Goal: Information Seeking & Learning: Learn about a topic

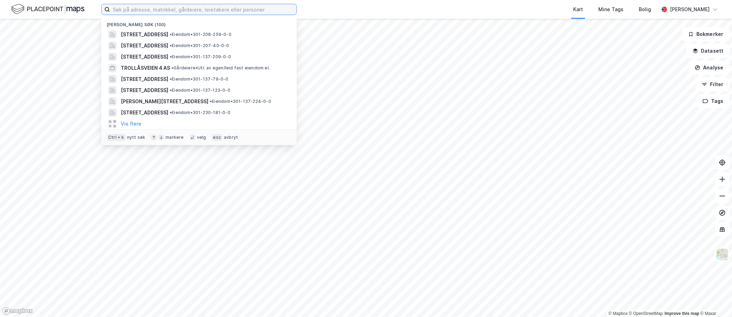
click at [140, 10] on input at bounding box center [203, 9] width 186 height 10
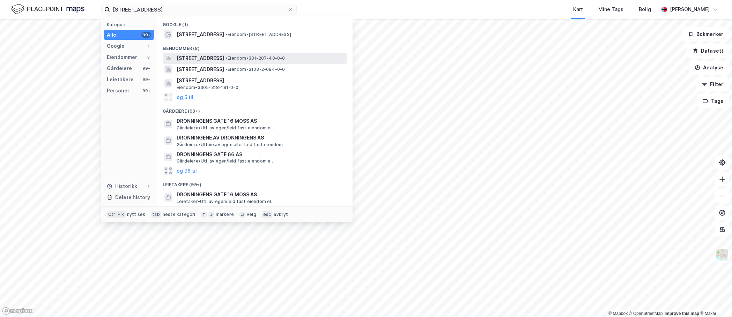
click at [224, 58] on span "[STREET_ADDRESS]" at bounding box center [200, 58] width 47 height 8
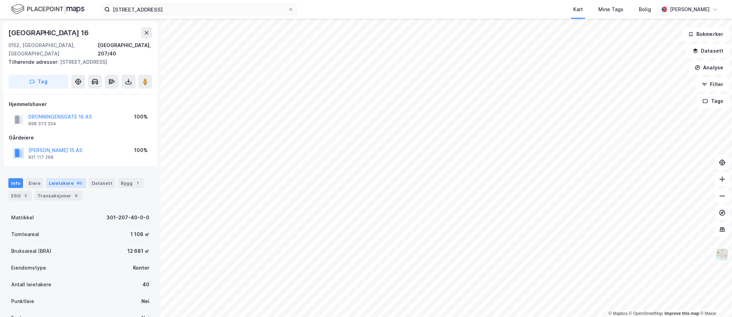
click at [59, 178] on div "Leietakere 40" at bounding box center [66, 183] width 40 height 10
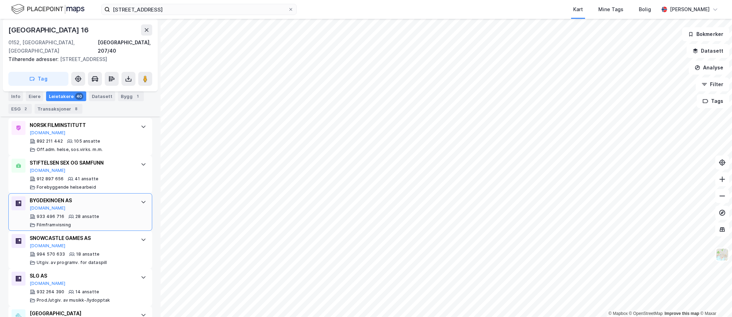
scroll to position [228, 0]
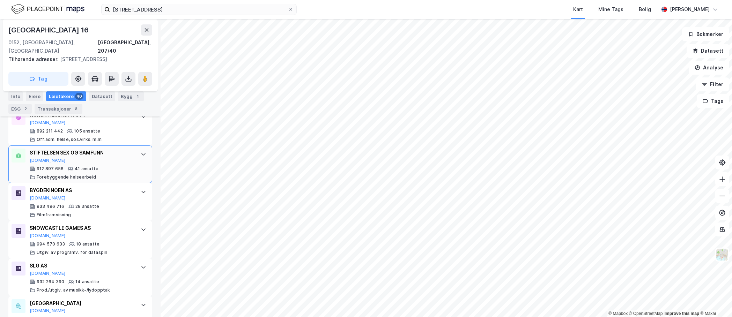
click at [114, 149] on div "STIFTELSEN SEX OG SAMFUNN" at bounding box center [82, 153] width 104 height 8
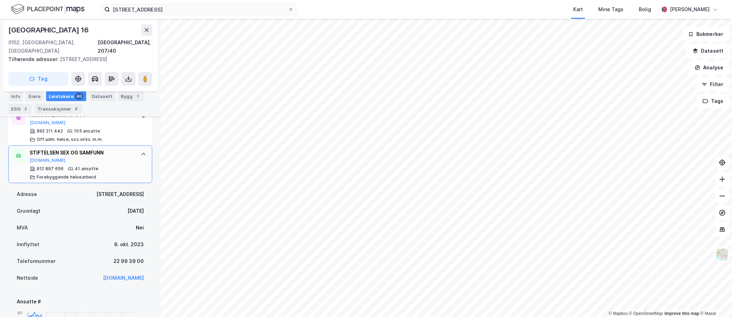
click at [114, 149] on div "STIFTELSEN SEX OG SAMFUNN" at bounding box center [82, 153] width 104 height 8
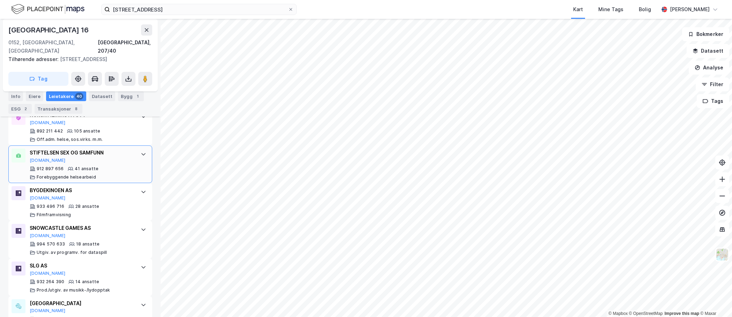
scroll to position [193, 0]
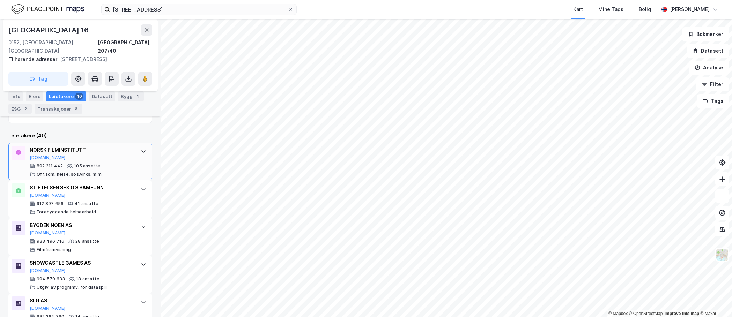
click at [114, 147] on div "NORSK FILMINSTITUTT [DOMAIN_NAME]" at bounding box center [82, 153] width 104 height 15
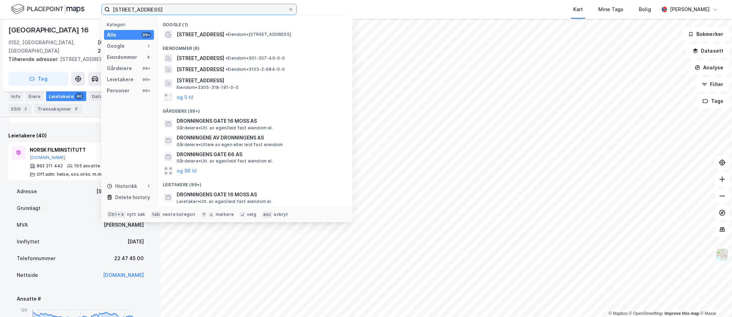
drag, startPoint x: 181, startPoint y: 10, endPoint x: 30, endPoint y: 12, distance: 150.5
click at [30, 12] on div "[STREET_ADDRESS] Kategori Alle 99+ Google 1 Eiendommer 8 Gårdeiere 99+ Leietake…" at bounding box center [366, 9] width 732 height 19
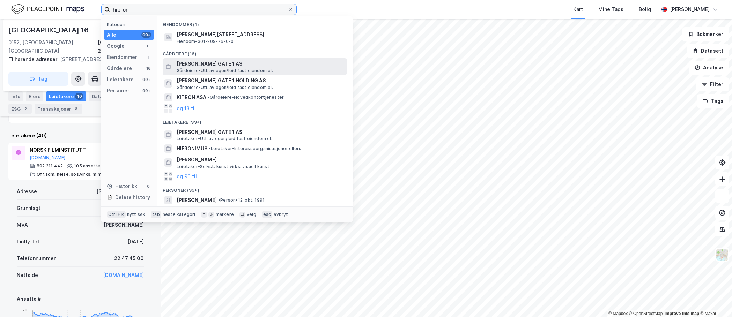
type input "hieron"
click at [213, 67] on span "[PERSON_NAME] GATE 1 AS" at bounding box center [261, 64] width 168 height 8
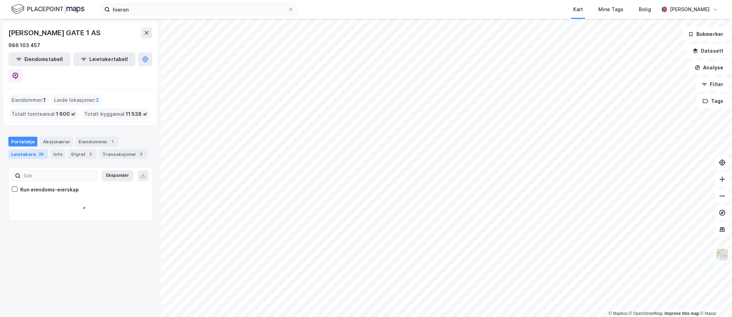
click at [31, 149] on div "Leietakere 38" at bounding box center [27, 154] width 39 height 10
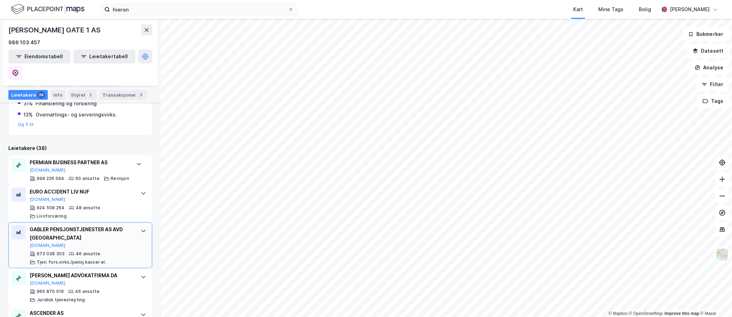
scroll to position [140, 0]
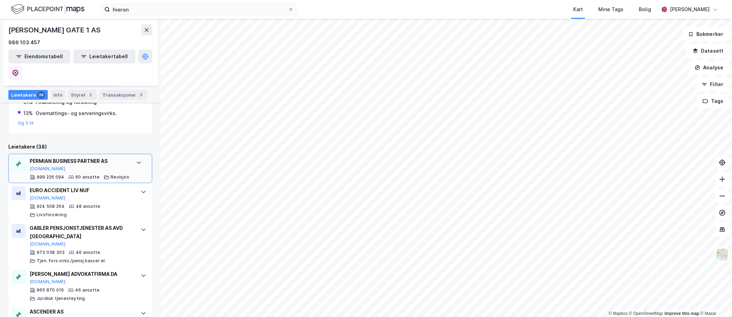
click at [136, 160] on icon at bounding box center [139, 163] width 6 height 6
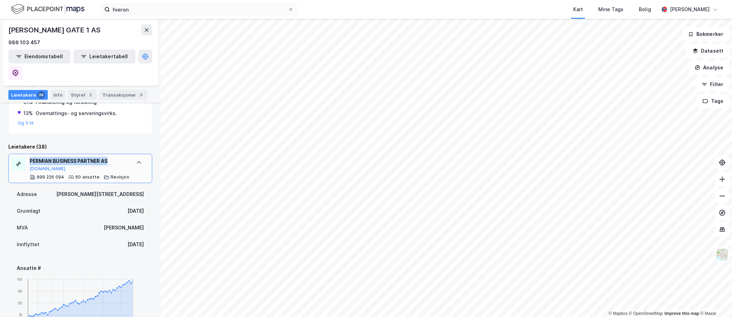
drag, startPoint x: 109, startPoint y: 145, endPoint x: 31, endPoint y: 147, distance: 77.5
click at [31, 157] on div "PERMIAN BUSINESS PARTNER AS" at bounding box center [80, 161] width 100 height 8
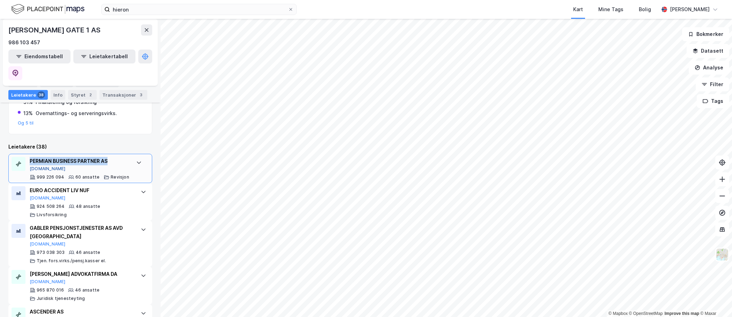
copy div "PERMIAN BUSINESS PARTNER AS"
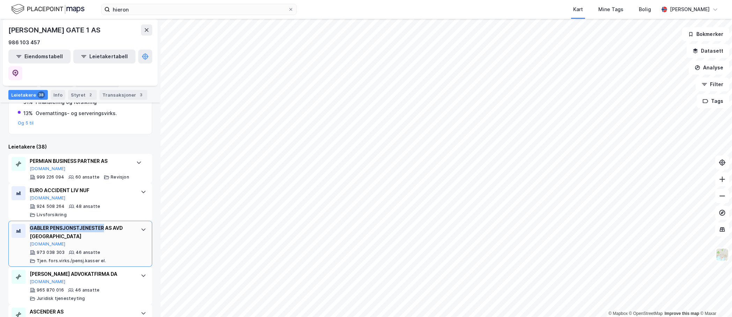
drag, startPoint x: 104, startPoint y: 212, endPoint x: 31, endPoint y: 214, distance: 72.3
click at [31, 224] on div "GABLER PENSJONSTJENESTER AS AVD [GEOGRAPHIC_DATA]" at bounding box center [82, 232] width 104 height 17
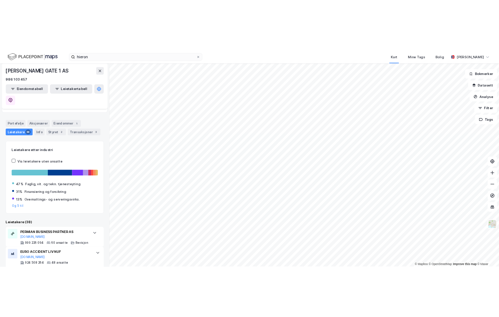
scroll to position [0, 0]
